Goal: Transaction & Acquisition: Purchase product/service

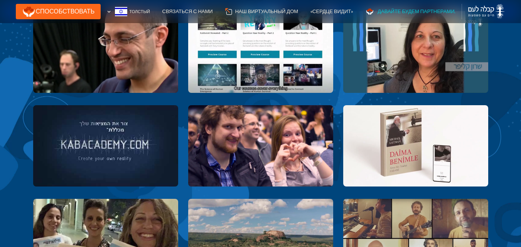
scroll to position [1079, 0]
